Goal: Task Accomplishment & Management: Use online tool/utility

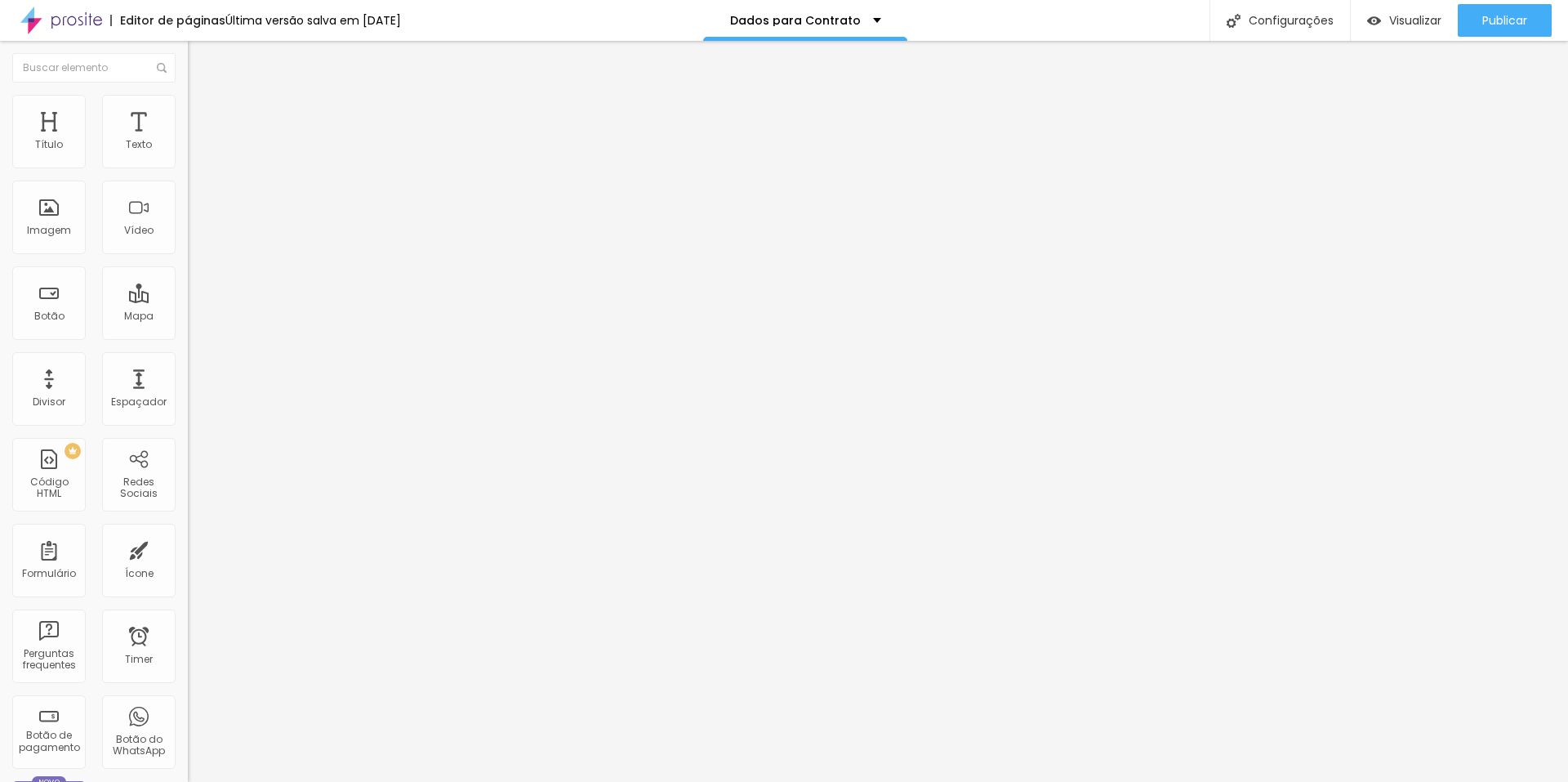
click at [203, 113] on span "Estilo" at bounding box center [216, 106] width 25 height 14
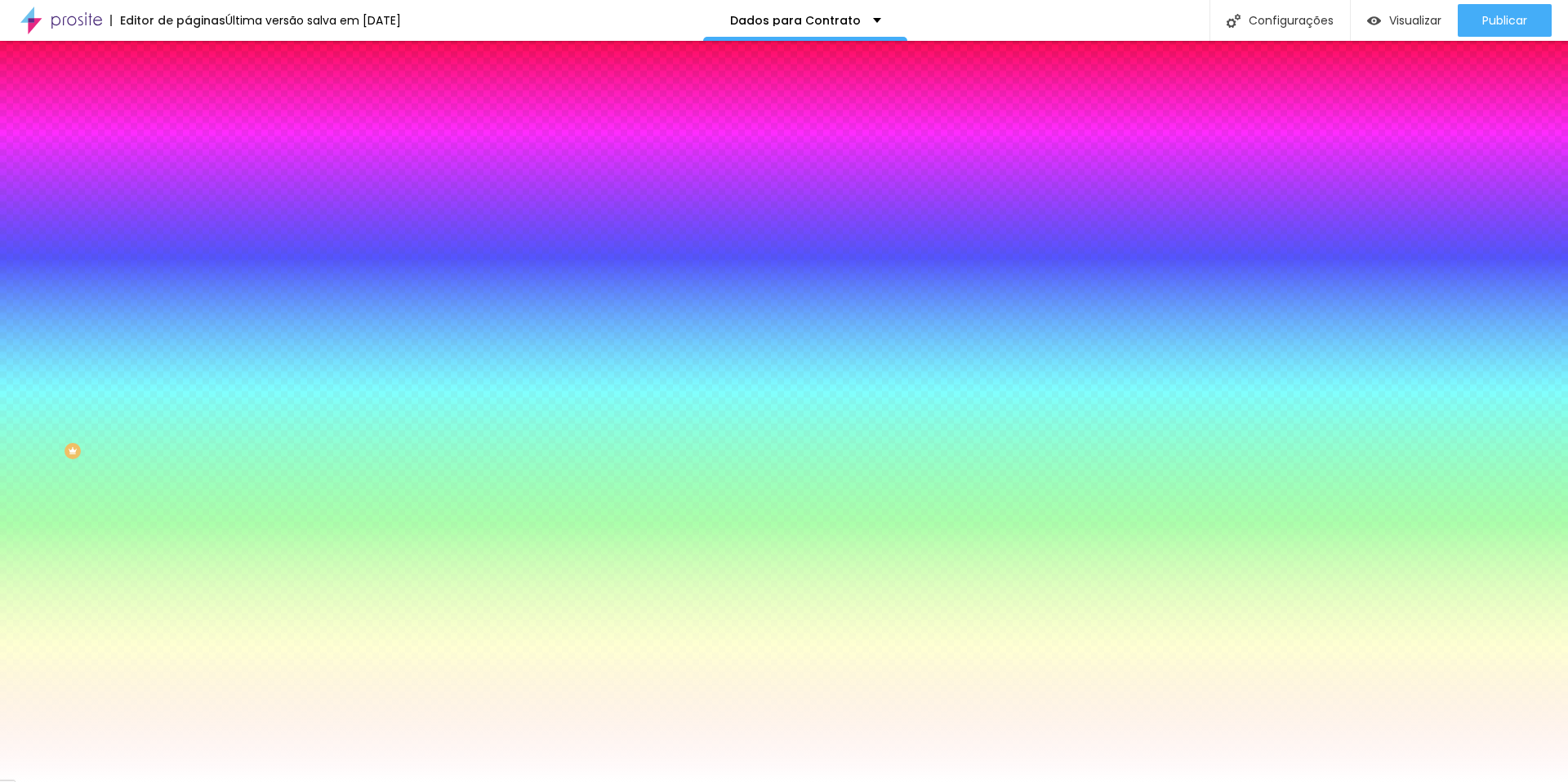
click at [203, 115] on span "Avançado" at bounding box center [229, 122] width 54 height 14
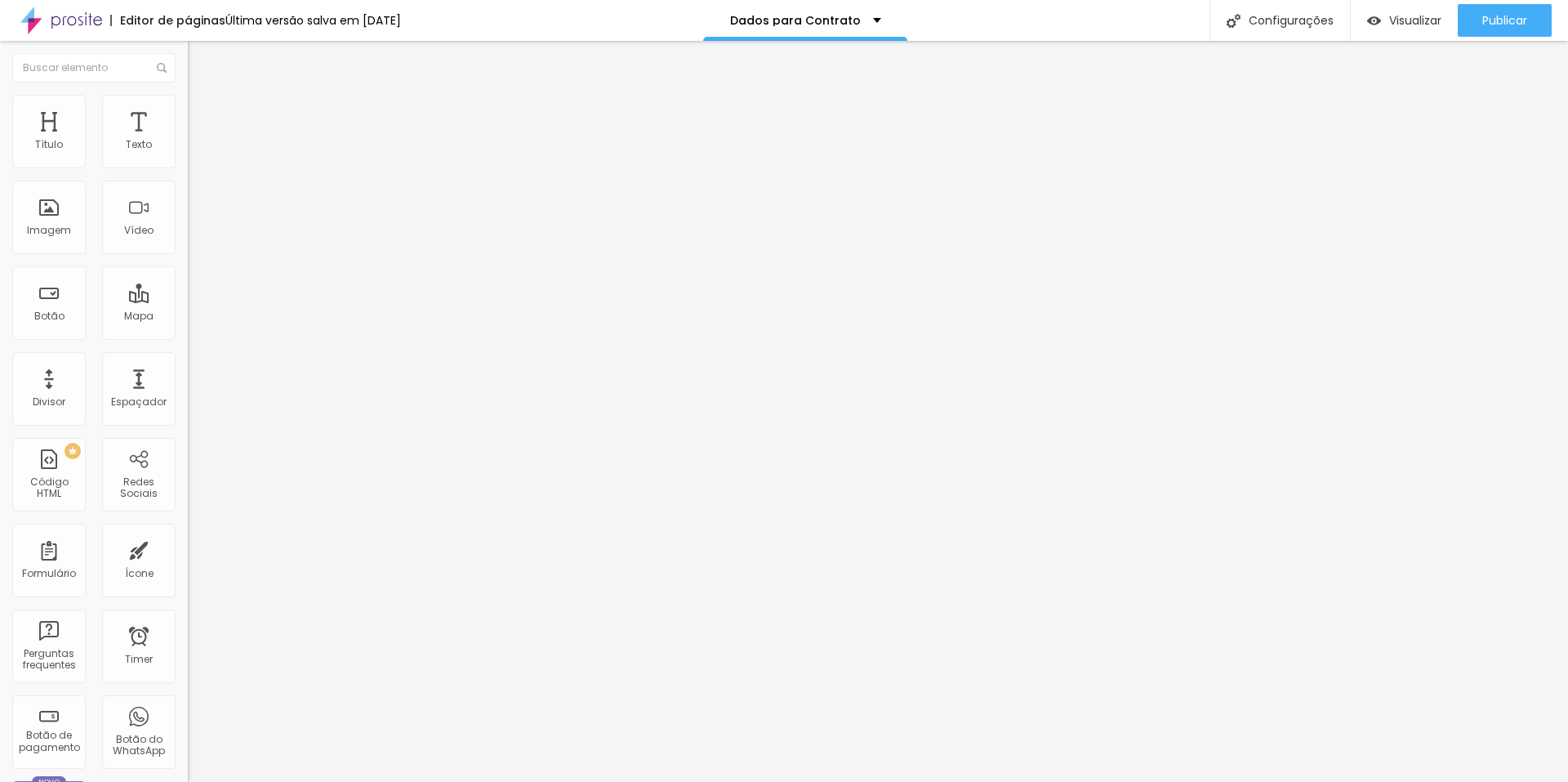
click at [203, 96] on span "Conteúdo" at bounding box center [228, 89] width 51 height 14
click at [188, 165] on img at bounding box center [193, 170] width 10 height 10
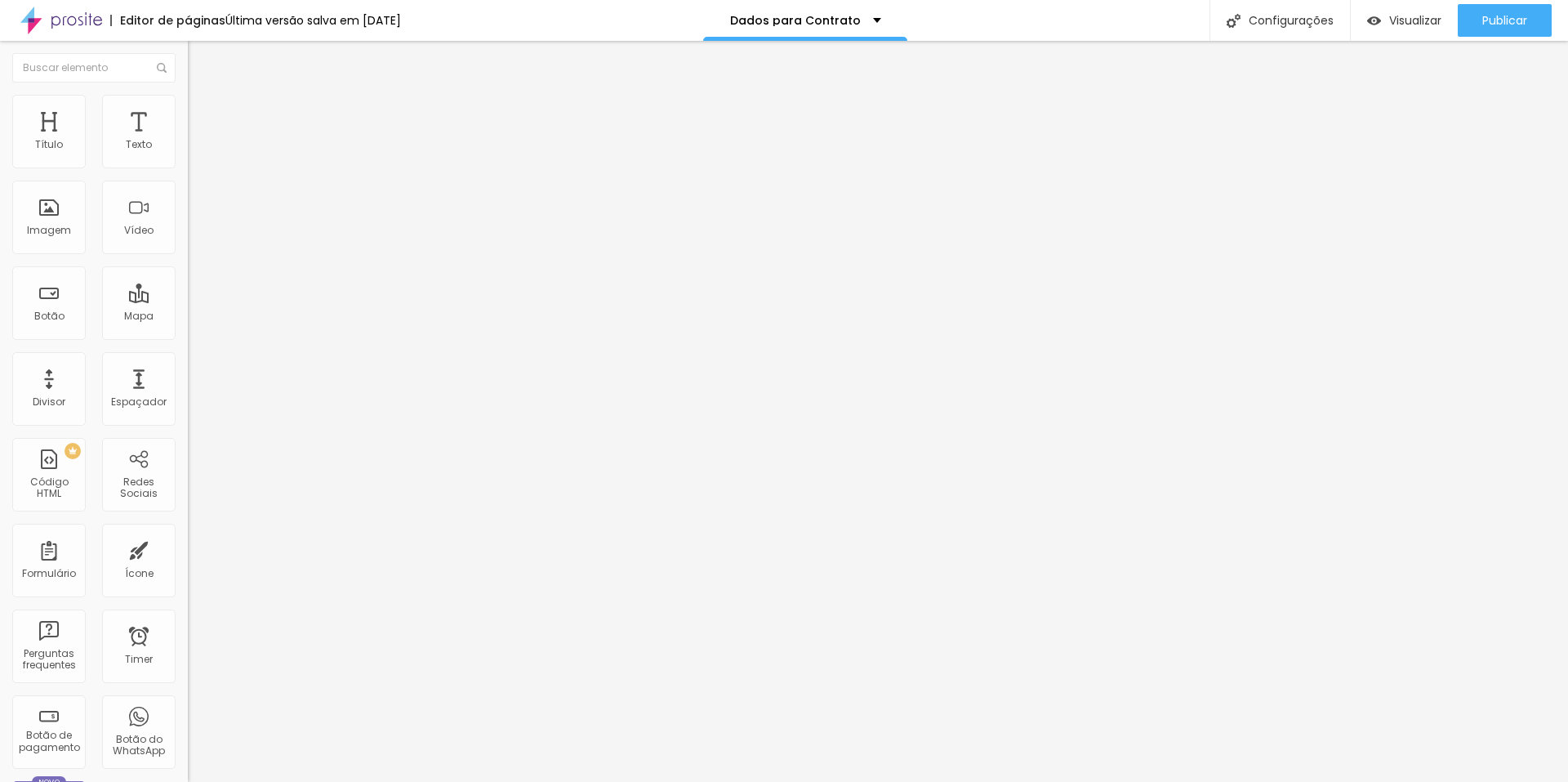
radio input "true"
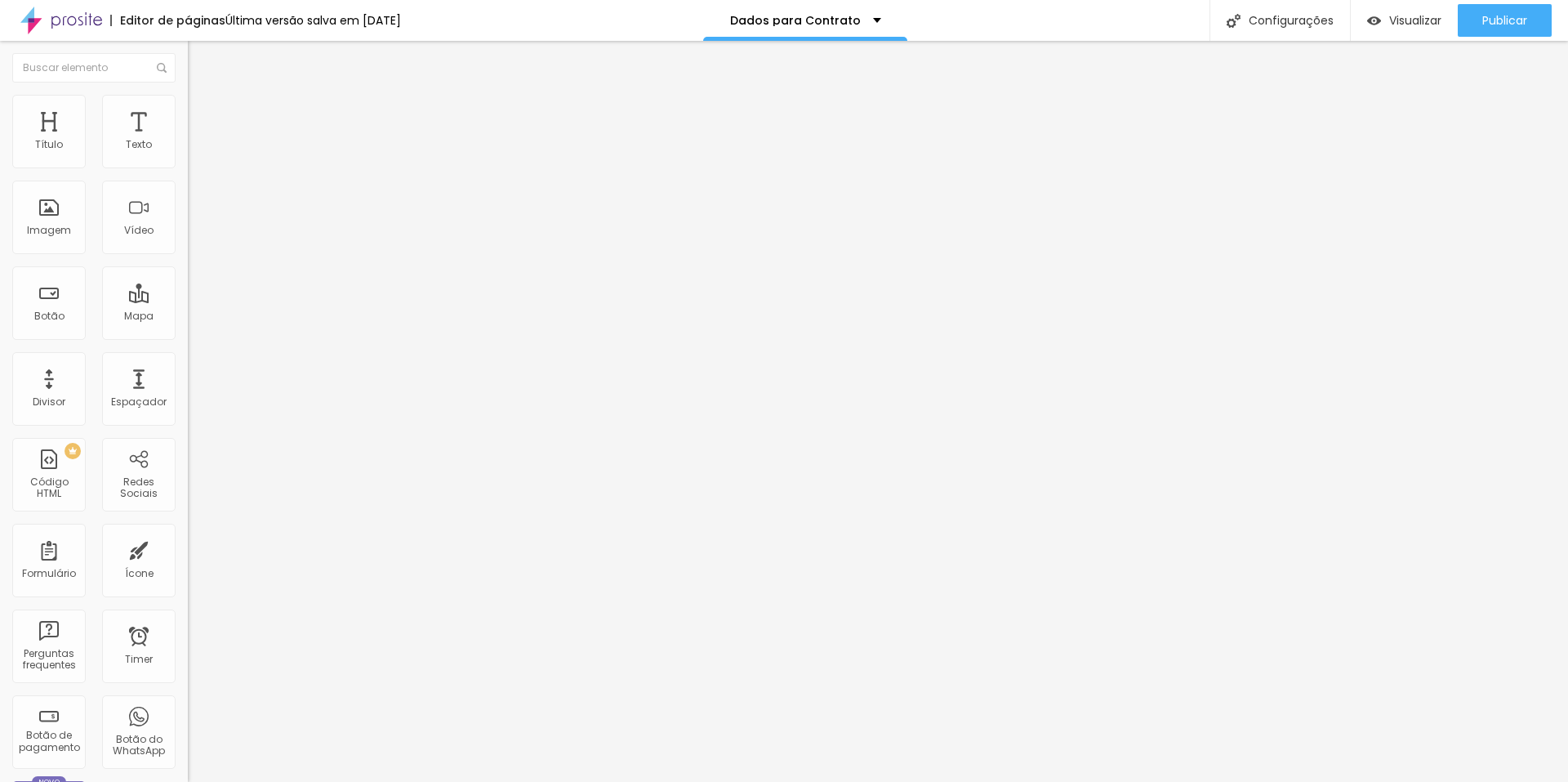
click at [1388, 9] on div "Visualizar" at bounding box center [1405, 20] width 75 height 32
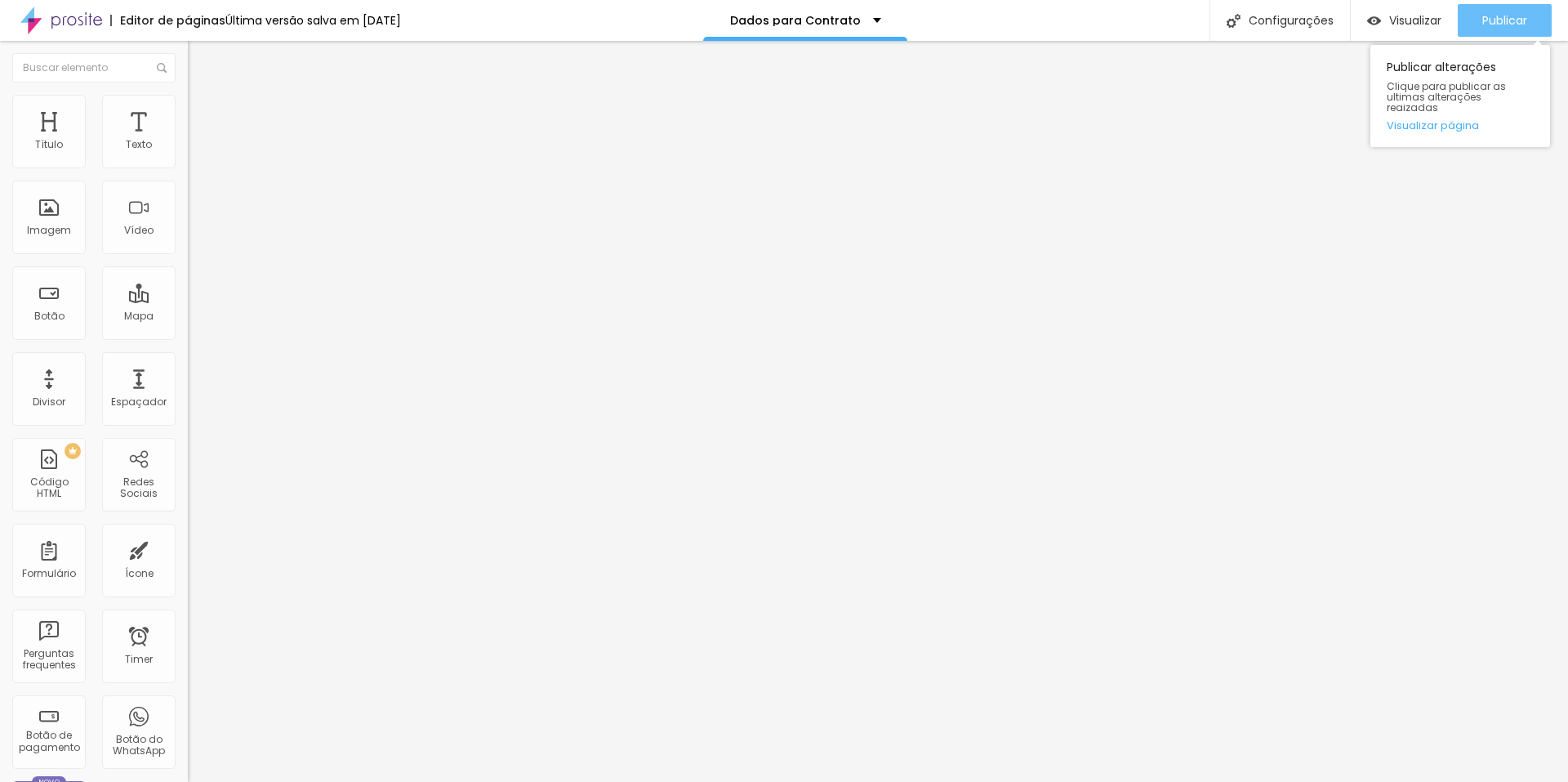
click at [1497, 26] on span "Publicar" at bounding box center [1505, 20] width 45 height 13
click at [1384, 19] on div "Visualizar" at bounding box center [1405, 21] width 75 height 14
click at [188, 102] on img at bounding box center [195, 102] width 15 height 15
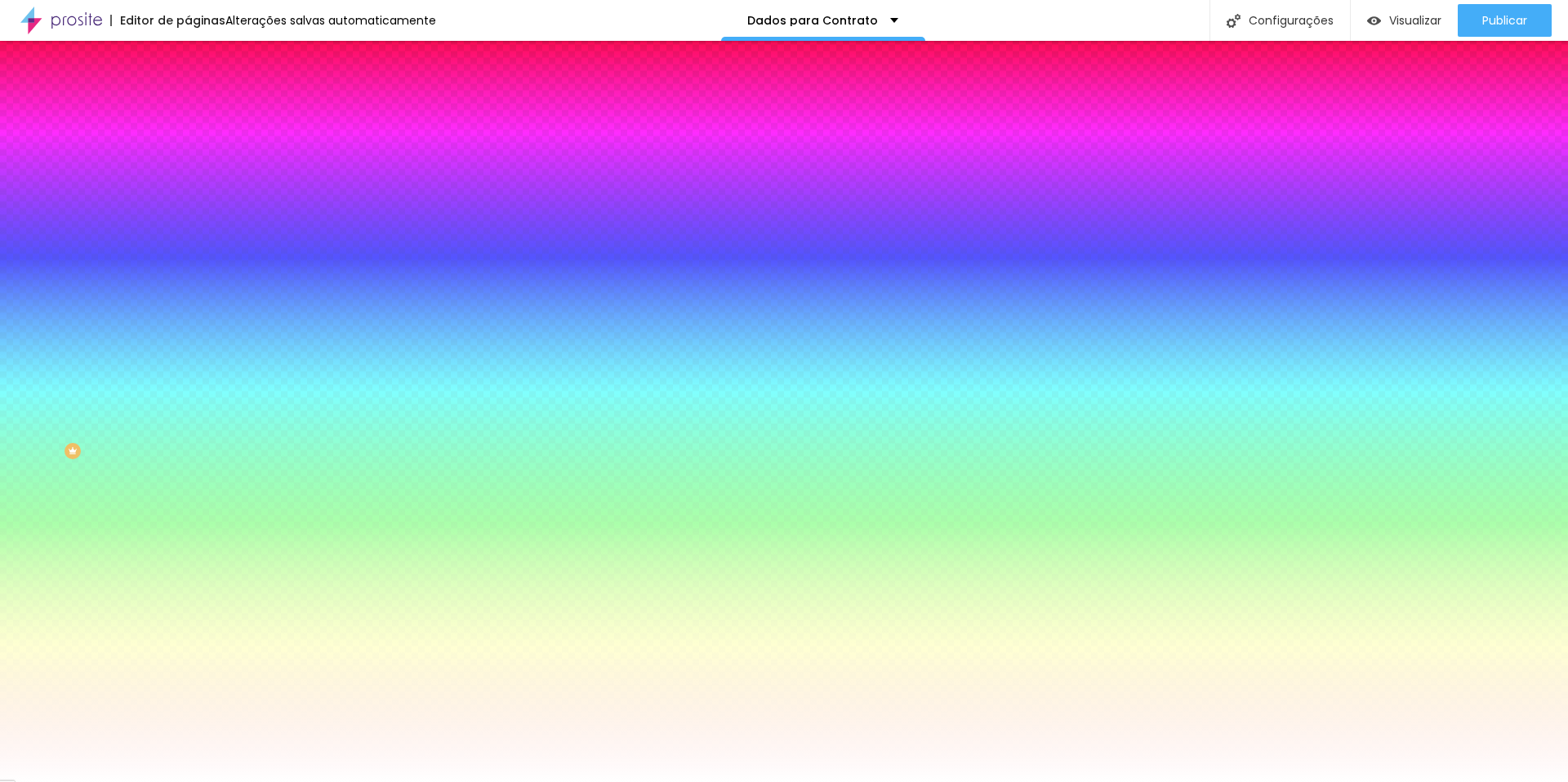
click at [188, 111] on li "Avançado" at bounding box center [282, 119] width 188 height 17
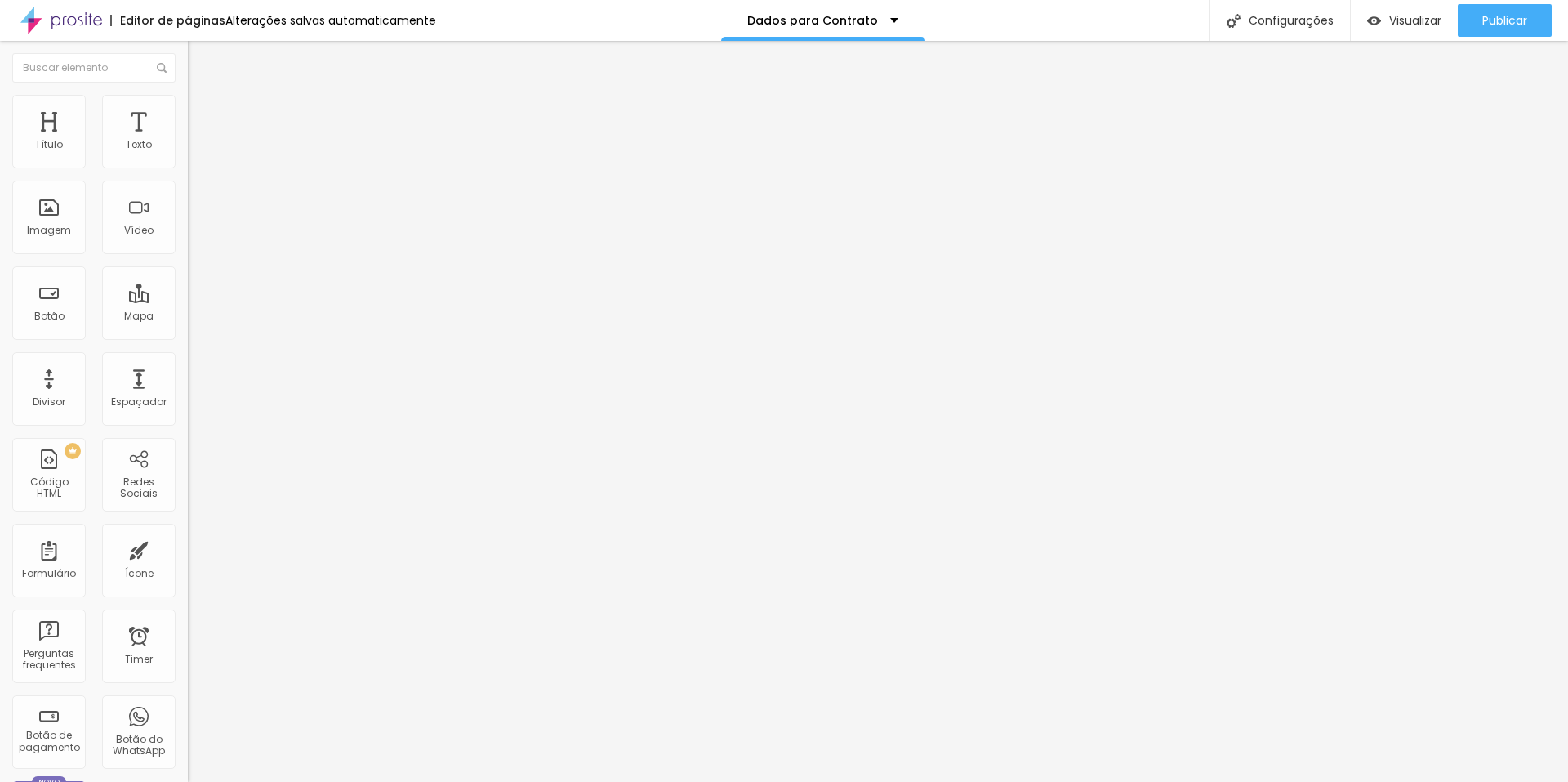
click at [203, 96] on span "Conteúdo" at bounding box center [228, 89] width 51 height 14
click at [188, 165] on div "Dados Para o Contrato" at bounding box center [282, 151] width 188 height 27
click at [188, 165] on img at bounding box center [193, 170] width 10 height 10
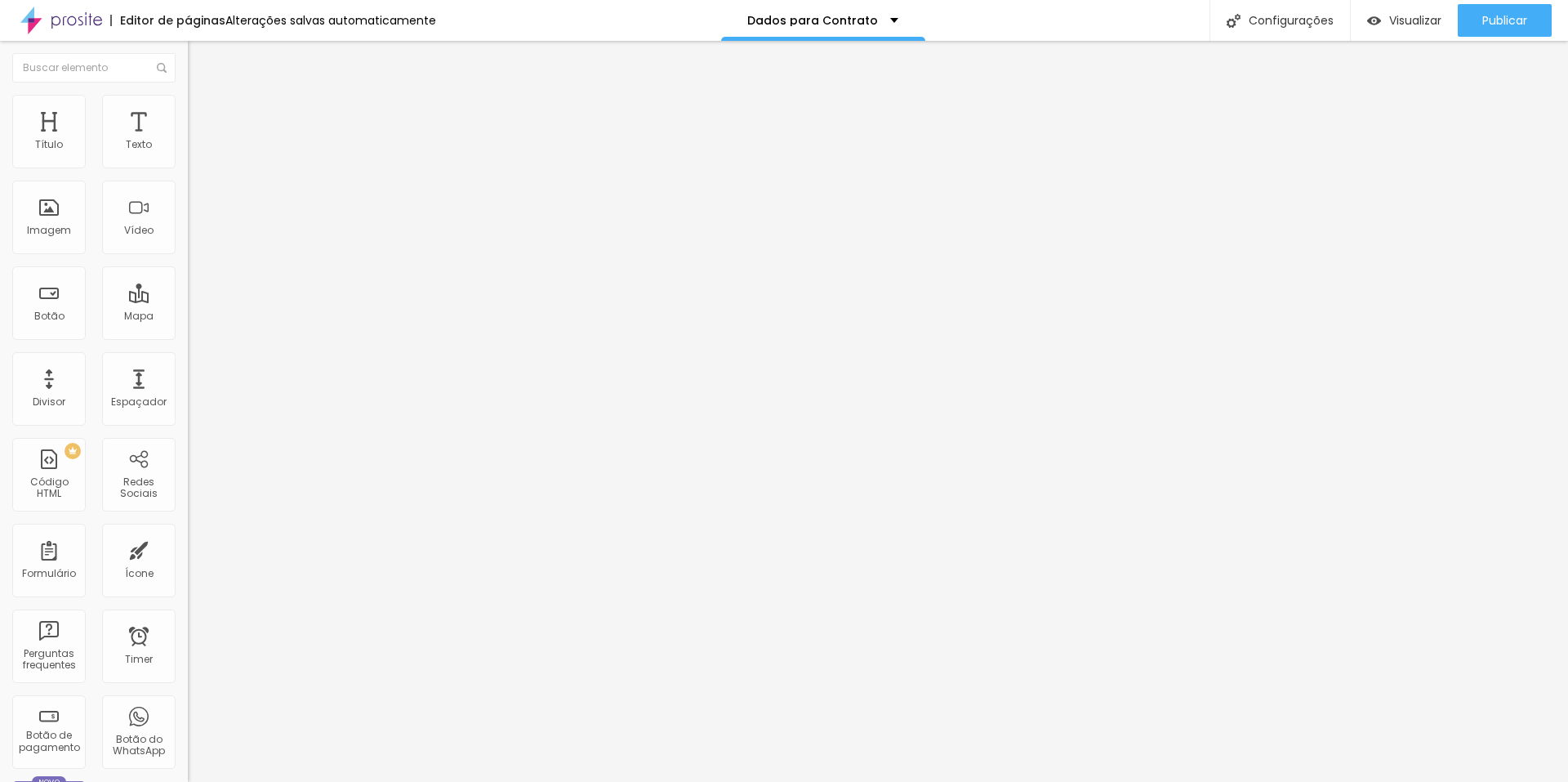
radio input "true"
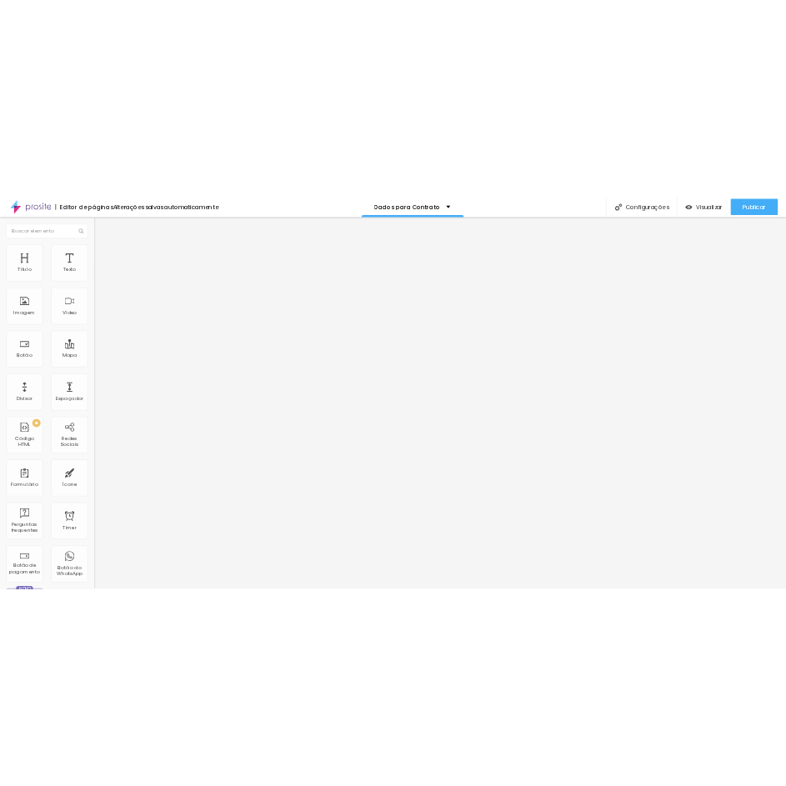
scroll to position [34, 0]
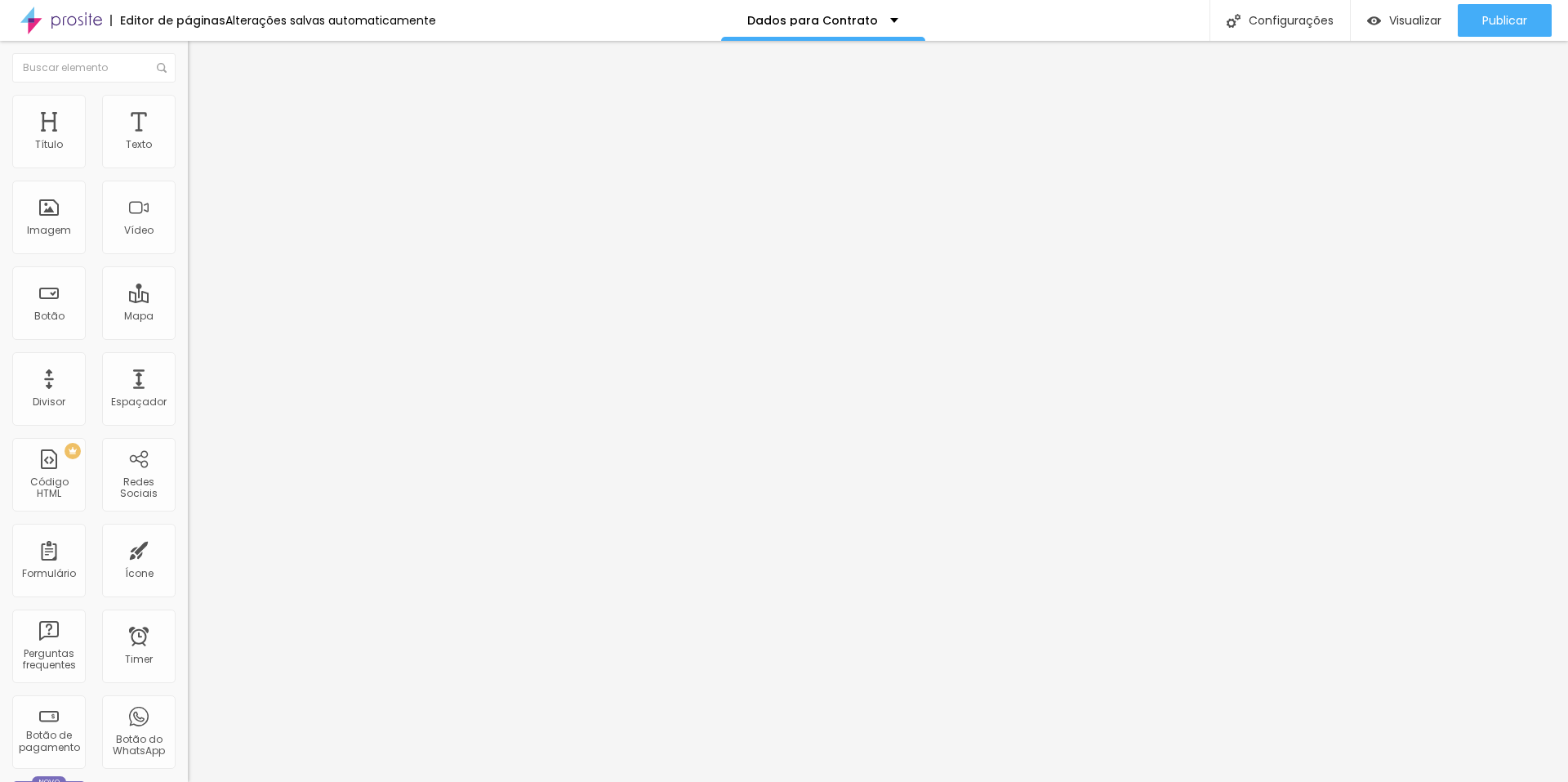
click at [39, 213] on div "Imagem" at bounding box center [48, 217] width 74 height 74
click at [188, 140] on span "Trocar imagem" at bounding box center [232, 133] width 89 height 14
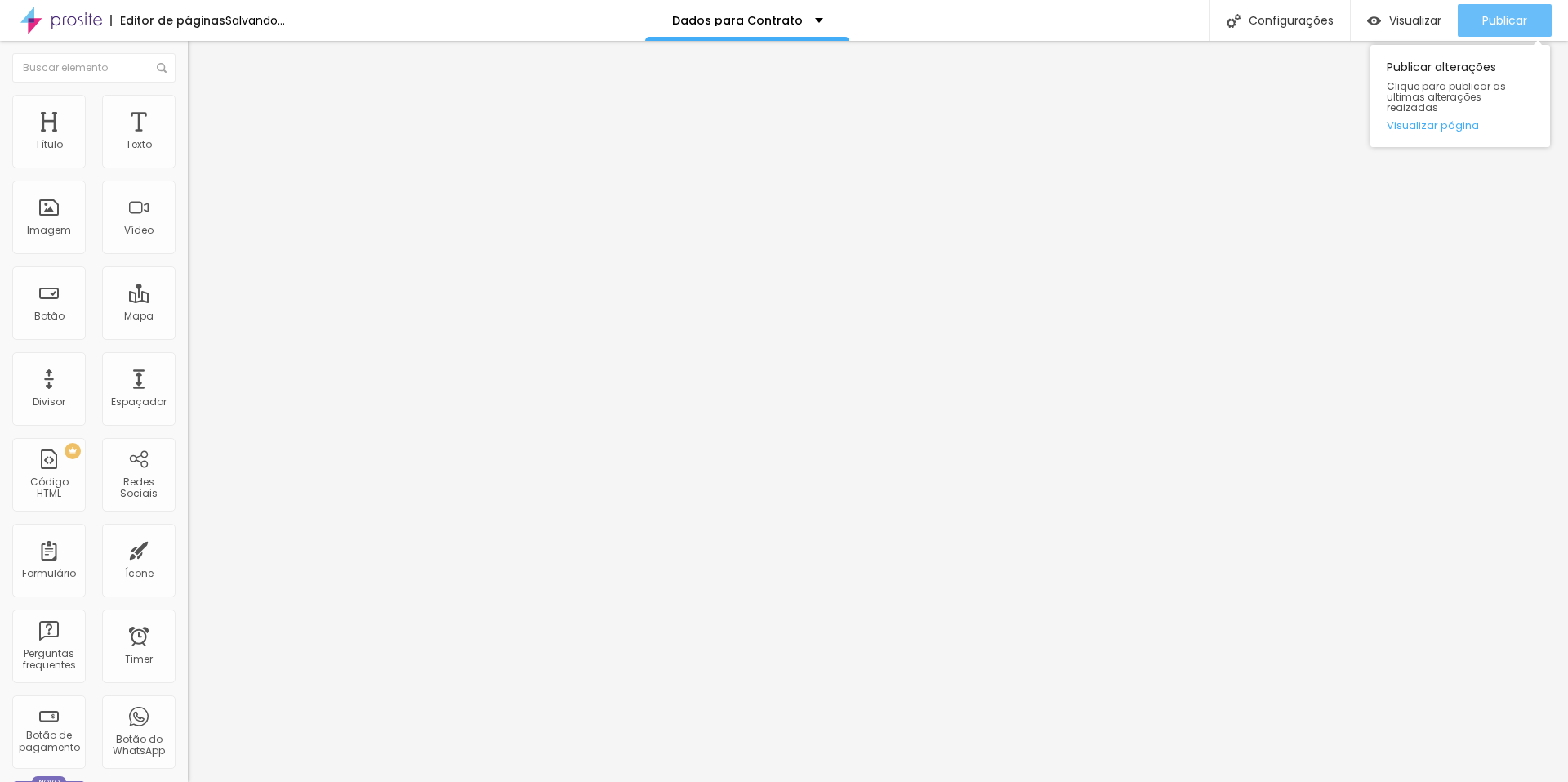
click at [1519, 14] on span "Publicar" at bounding box center [1505, 20] width 45 height 13
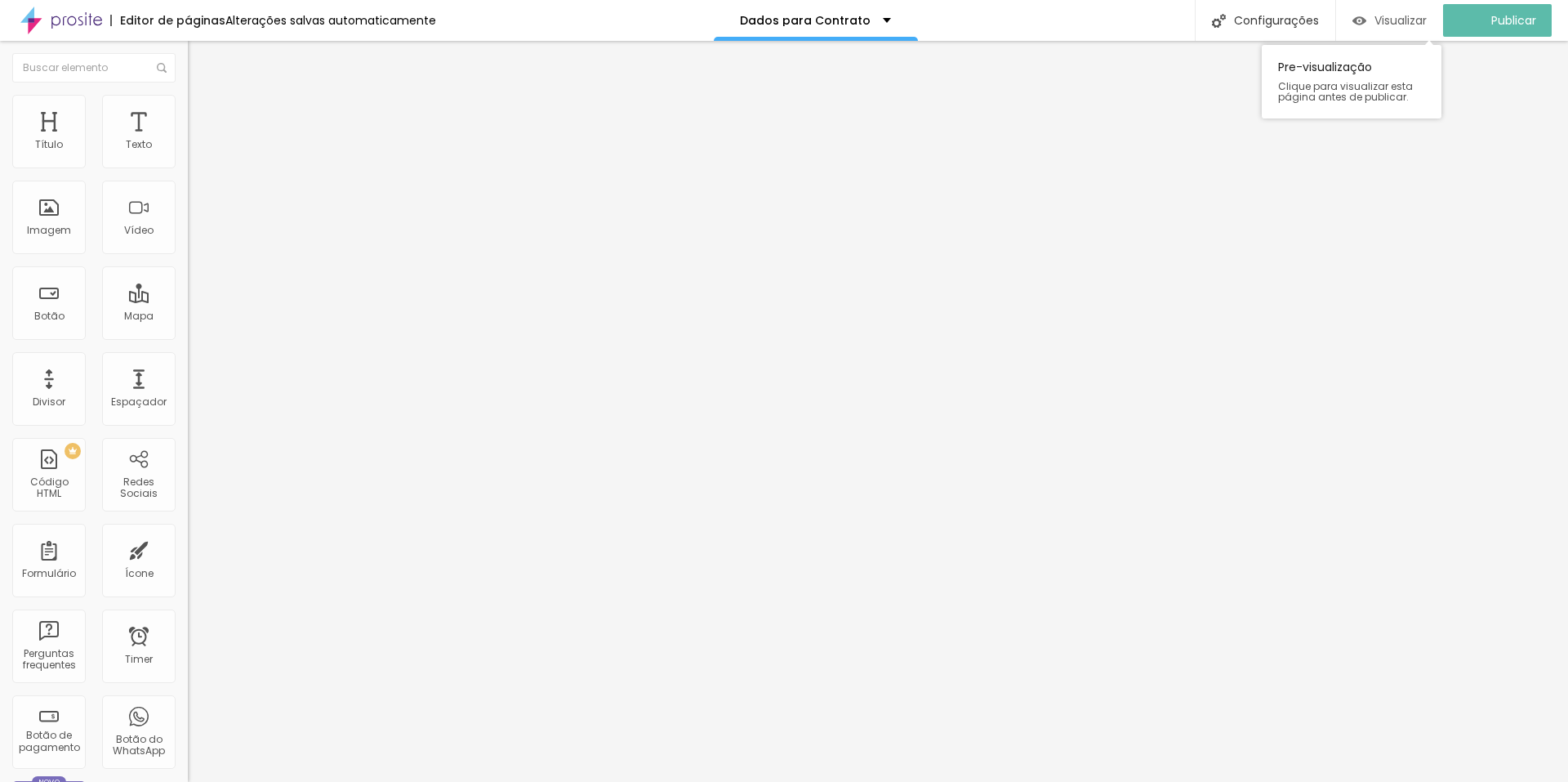
click at [1391, 20] on span "Visualizar" at bounding box center [1400, 20] width 52 height 13
